Goal: Task Accomplishment & Management: Use online tool/utility

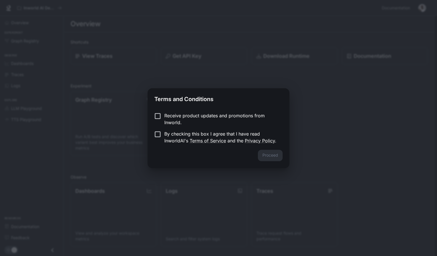
click at [204, 127] on form "Receive product updates and promotions from Inworld. By checking this box I agr…" at bounding box center [219, 128] width 128 height 32
click at [205, 136] on p "By checking this box I agree that I have read InworldAI's Terms of Service and …" at bounding box center [221, 137] width 114 height 14
click at [280, 159] on button "Proceed" at bounding box center [270, 155] width 25 height 11
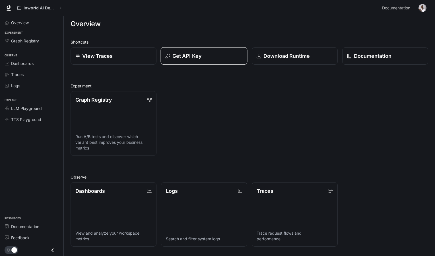
click at [188, 52] on p "Get API Key" at bounding box center [186, 56] width 29 height 8
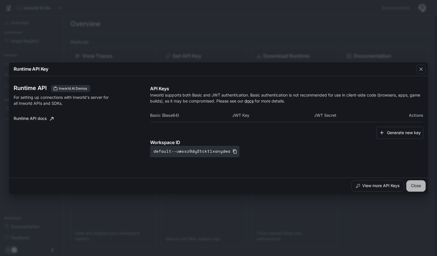
click at [419, 186] on button "Close" at bounding box center [416, 185] width 19 height 11
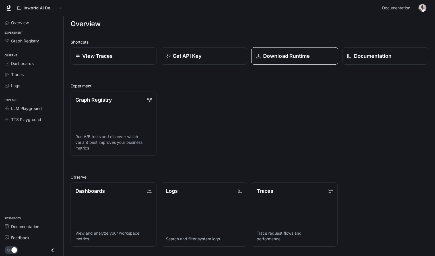
click at [306, 61] on link "Download Runtime" at bounding box center [294, 56] width 87 height 18
click at [199, 106] on div "Graph Registry Run A/B tests and discover which variant best improves your busi…" at bounding box center [247, 121] width 362 height 69
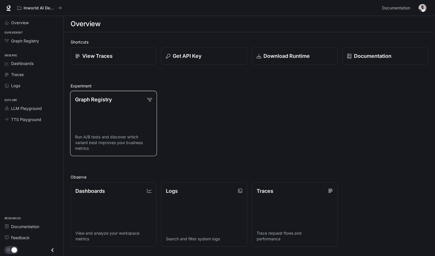
click at [84, 124] on link "Graph Registry Run A/B tests and discover which variant best improves your busi…" at bounding box center [113, 123] width 87 height 65
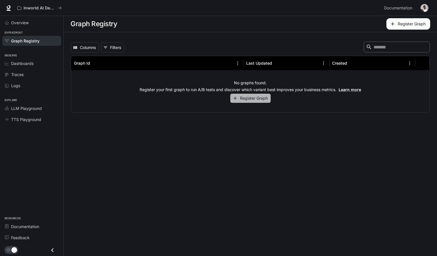
click at [255, 98] on button "Register Graph" at bounding box center [250, 98] width 40 height 9
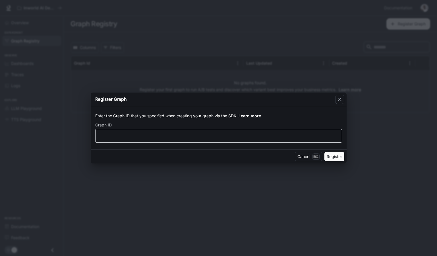
click at [310, 131] on div "​" at bounding box center [218, 136] width 247 height 14
type input "***"
click at [332, 155] on button "Register" at bounding box center [335, 156] width 20 height 9
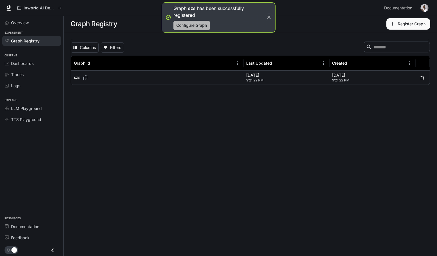
click at [203, 26] on button "Configure Graph" at bounding box center [192, 25] width 36 height 9
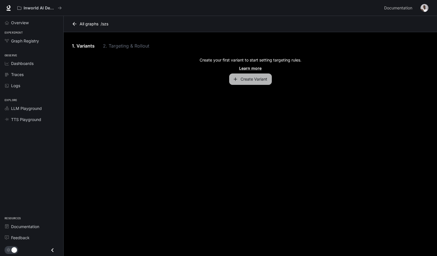
click at [244, 74] on button "Create Variant" at bounding box center [250, 78] width 43 height 11
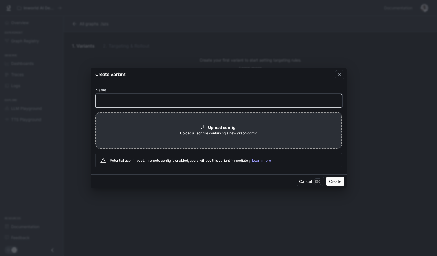
click at [226, 102] on input "text" at bounding box center [219, 101] width 246 height 6
type input "***"
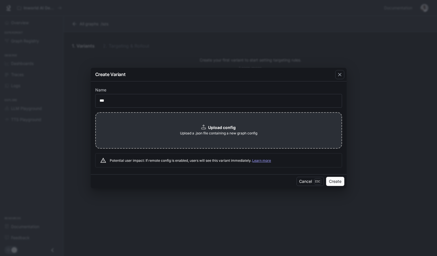
click at [342, 184] on button "Create" at bounding box center [335, 181] width 18 height 9
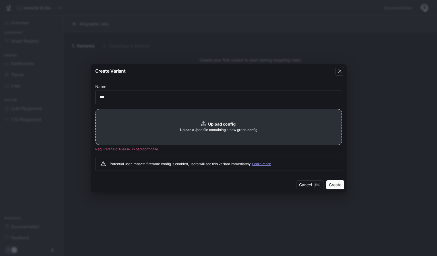
click at [250, 121] on div "Upload config Upload a .json file containing a new graph config" at bounding box center [218, 127] width 247 height 36
